Goal: Go to known website: Access a specific website the user already knows

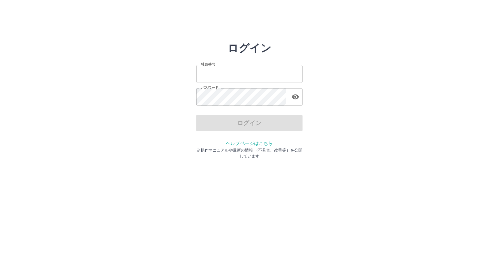
type input "*******"
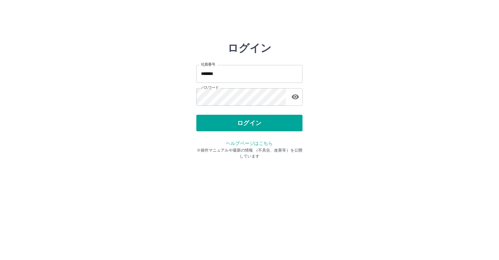
click at [228, 122] on div "ログイン" at bounding box center [249, 123] width 106 height 17
click at [228, 122] on button "ログイン" at bounding box center [249, 123] width 106 height 17
